Goal: Task Accomplishment & Management: Manage account settings

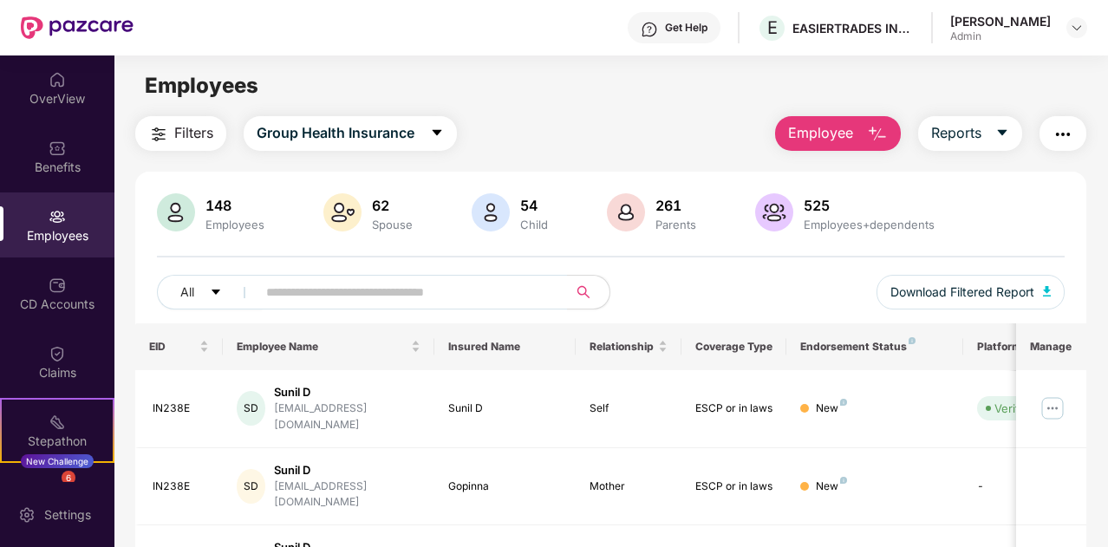
click at [159, 124] on img "button" at bounding box center [158, 134] width 21 height 21
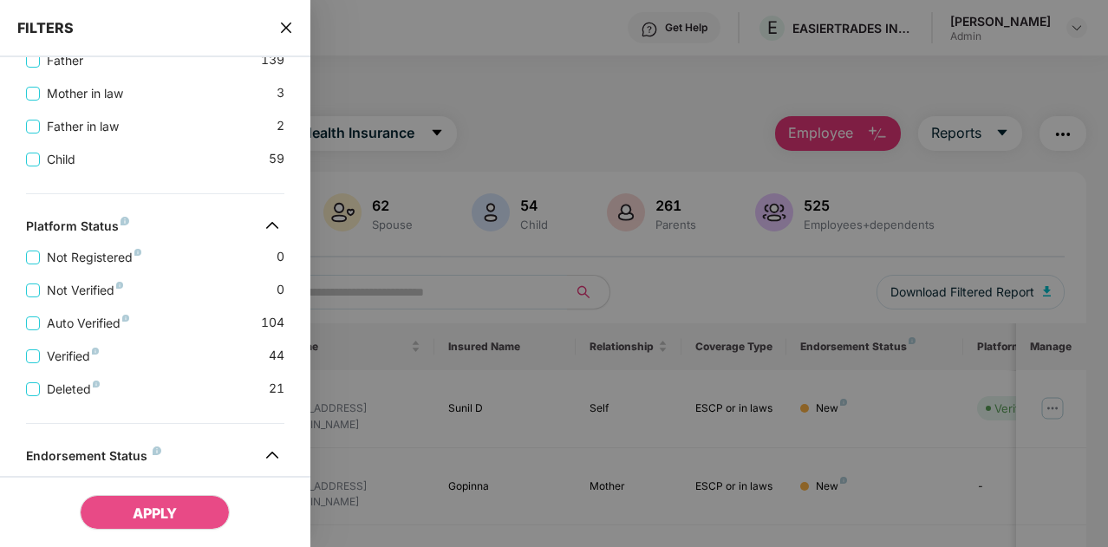
scroll to position [402, 0]
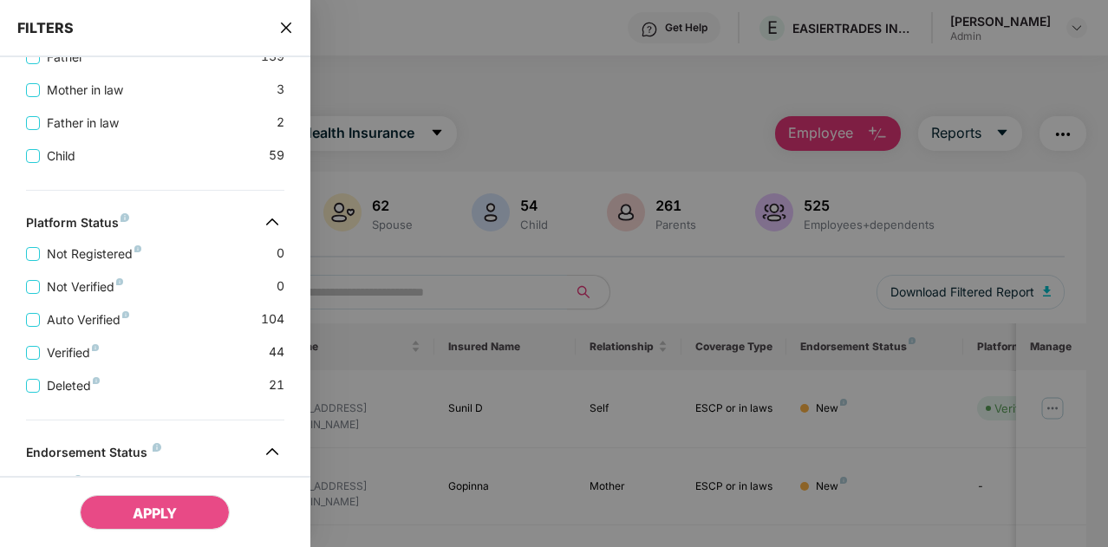
click at [546, 107] on div at bounding box center [554, 273] width 1108 height 547
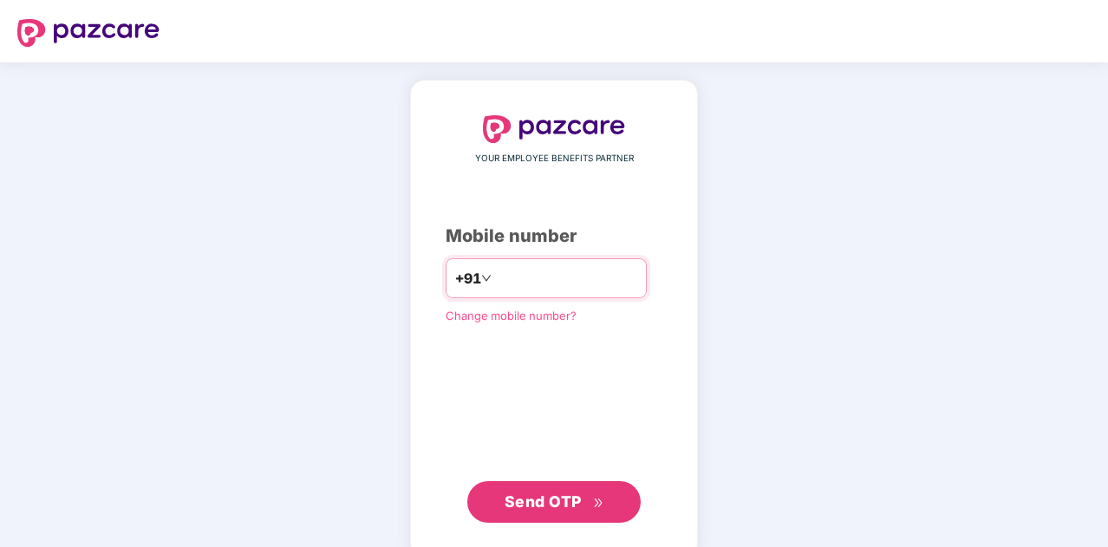
click at [519, 287] on input "number" at bounding box center [566, 279] width 142 height 28
type input "**********"
click at [584, 483] on button "Send OTP" at bounding box center [553, 502] width 173 height 42
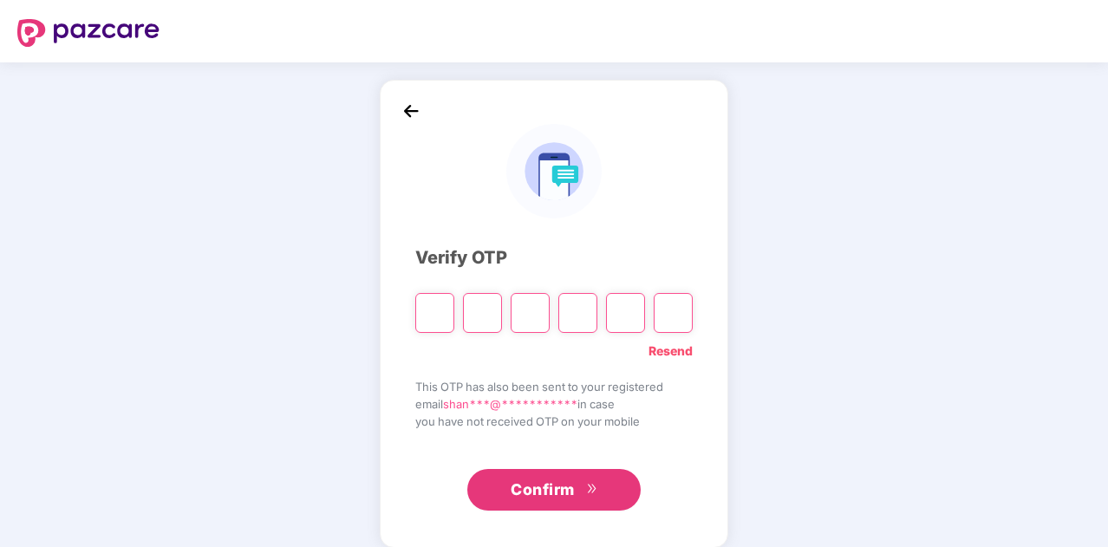
type input "*"
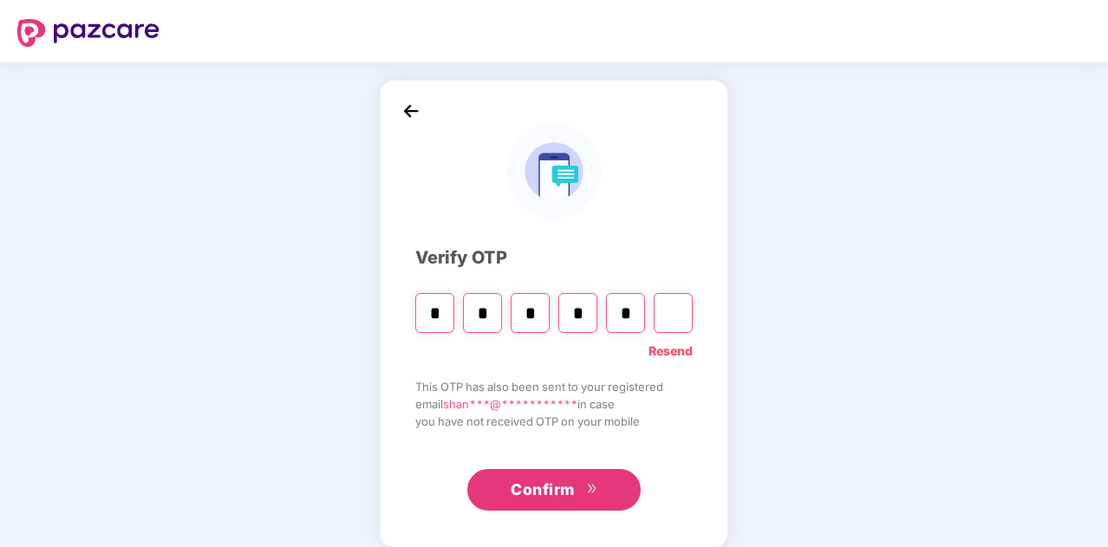
type input "*"
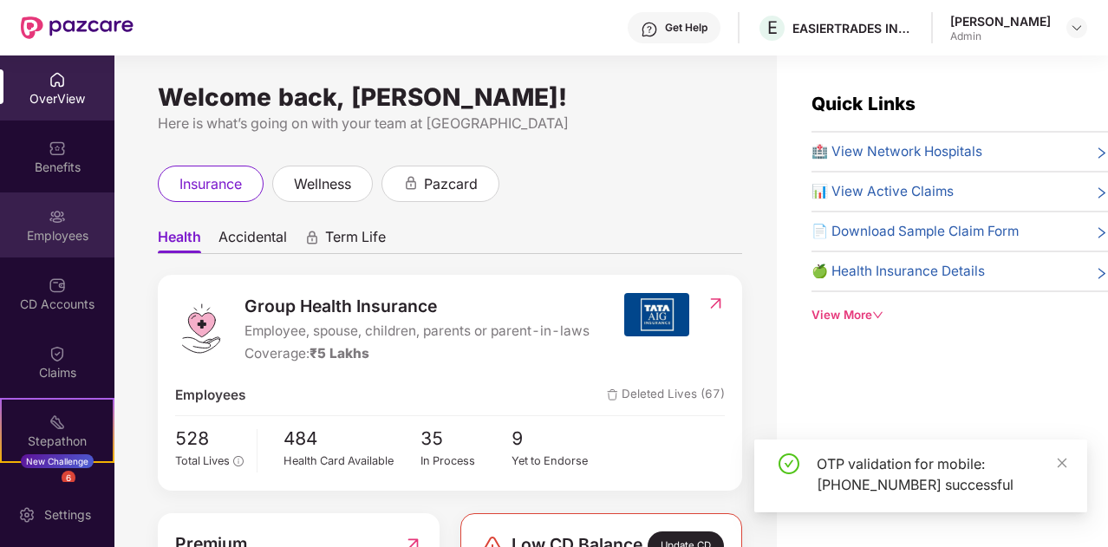
click at [18, 200] on div "Employees" at bounding box center [57, 225] width 114 height 65
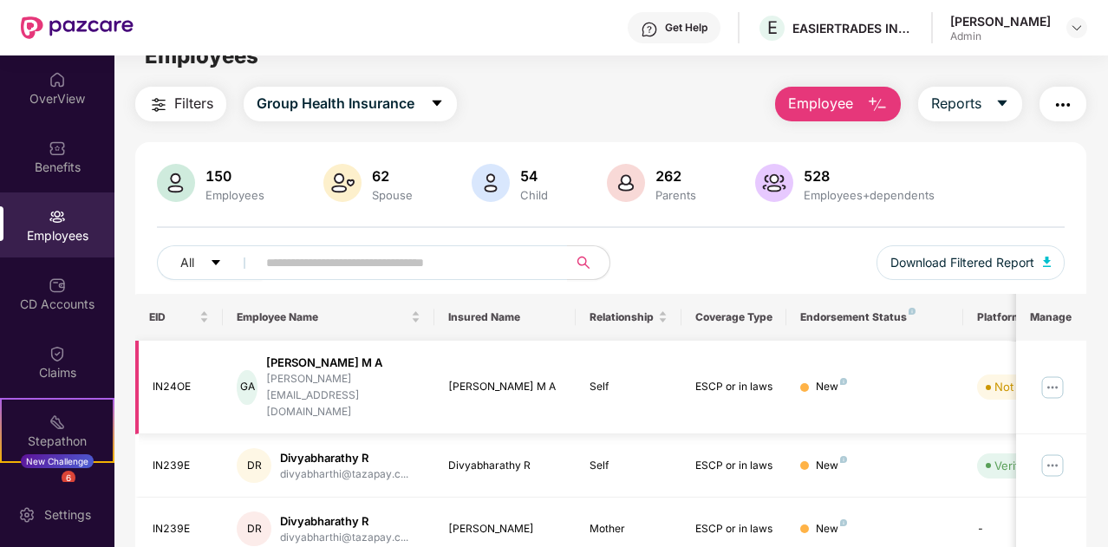
scroll to position [50, 0]
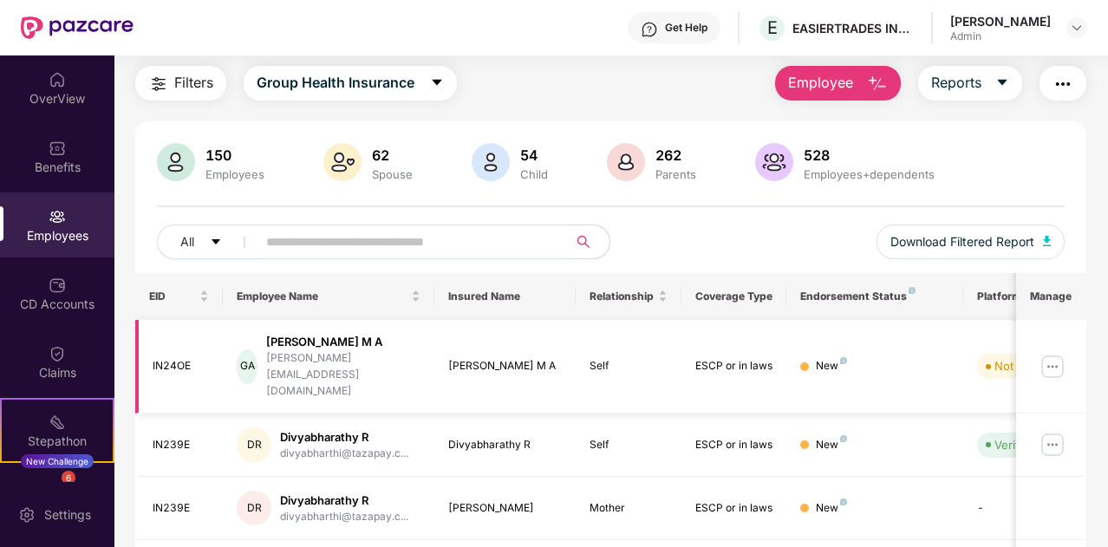
click at [325, 352] on div "gowtham@tazapay.com" at bounding box center [343, 374] width 154 height 49
click at [1059, 353] on img at bounding box center [1053, 367] width 28 height 28
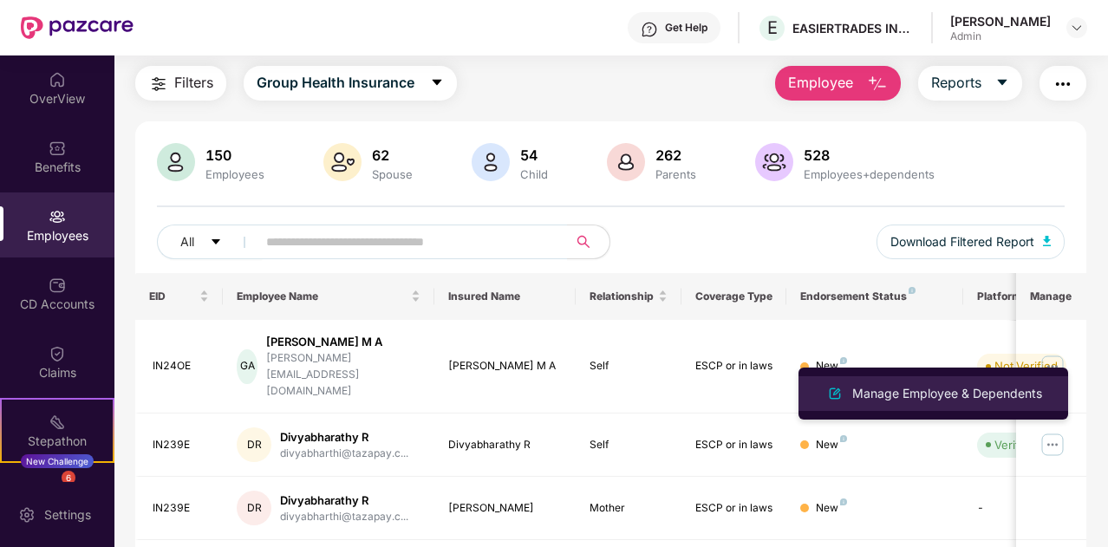
click at [925, 395] on div "Manage Employee & Dependents" at bounding box center [947, 393] width 197 height 19
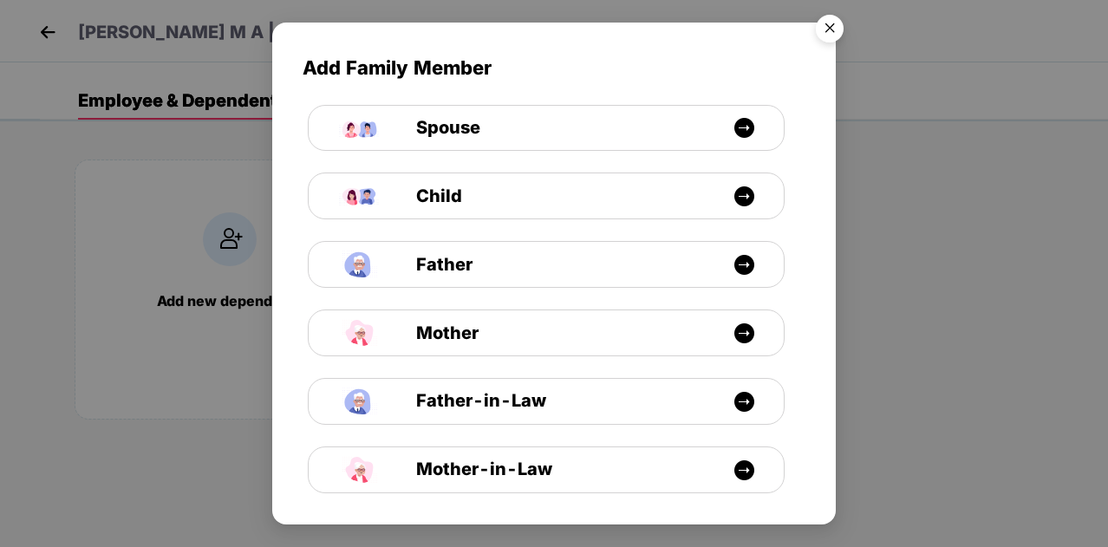
click at [824, 18] on img "Close" at bounding box center [830, 31] width 49 height 49
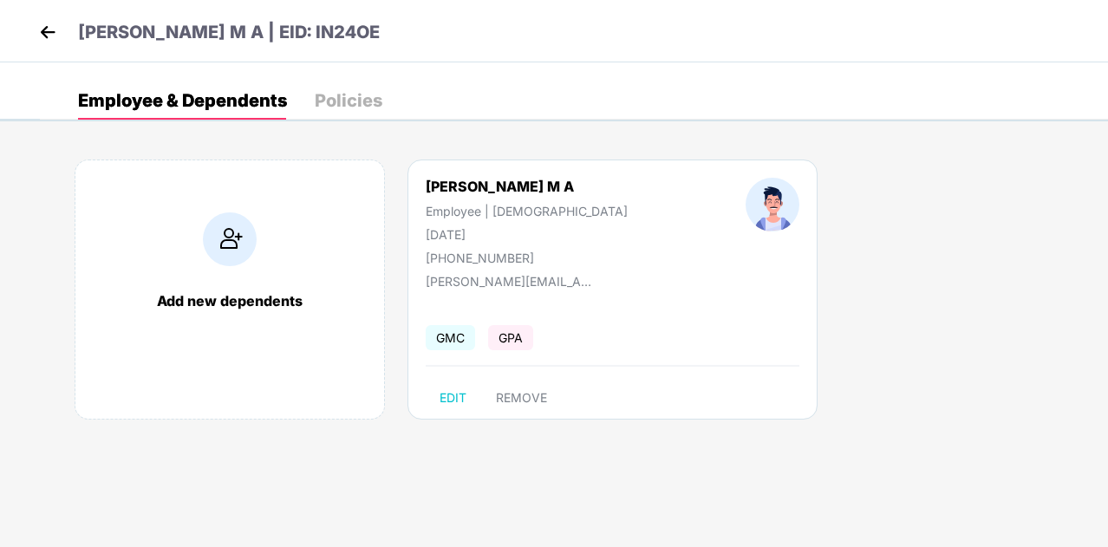
click at [41, 36] on img at bounding box center [48, 32] width 26 height 26
